Goal: Find specific page/section: Find specific page/section

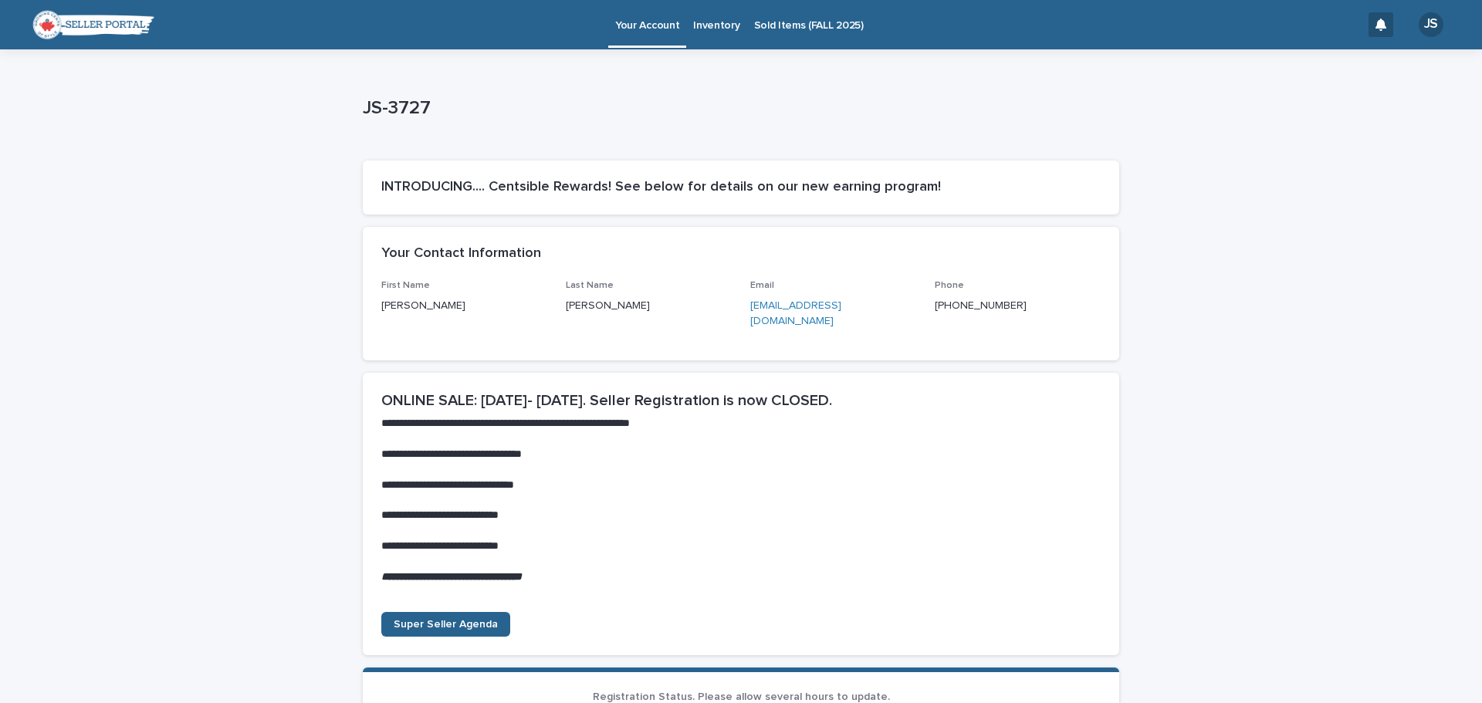
click at [785, 27] on p "Sold Items (FALL 2025)" at bounding box center [809, 16] width 110 height 32
